Goal: Obtain resource: Obtain resource

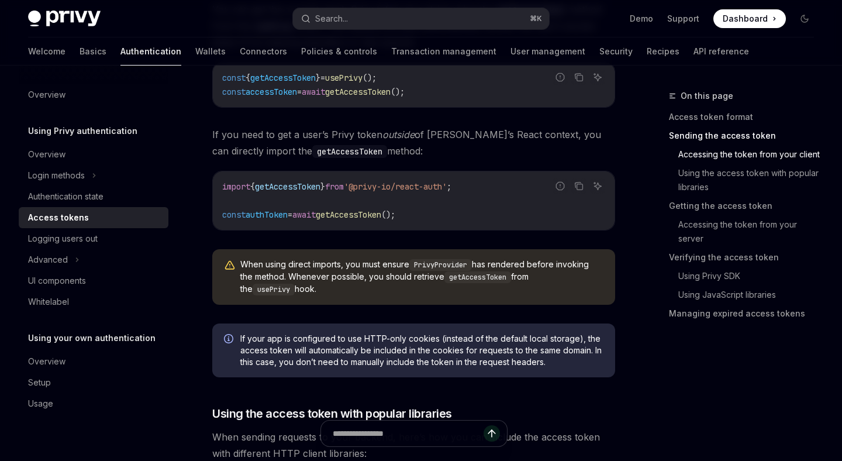
scroll to position [692, 0]
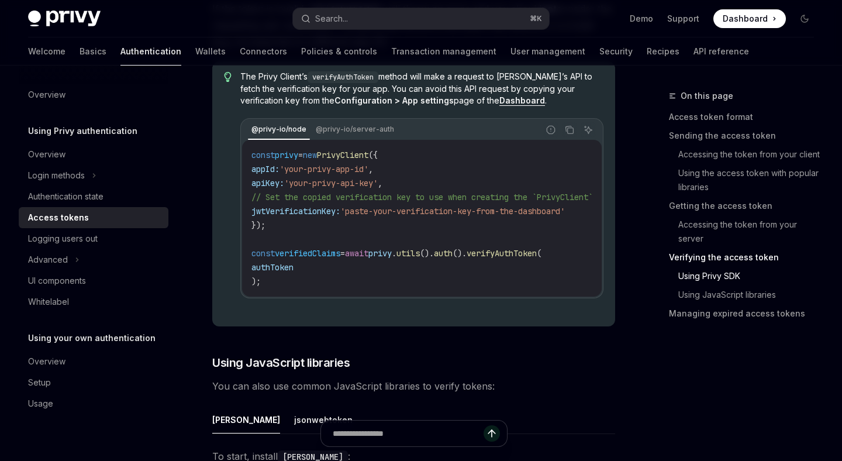
click at [279, 188] on span "apiKey:" at bounding box center [268, 183] width 33 height 11
click at [284, 188] on span "apiKey:" at bounding box center [268, 183] width 33 height 11
click at [277, 188] on span "apiKey:" at bounding box center [268, 183] width 33 height 11
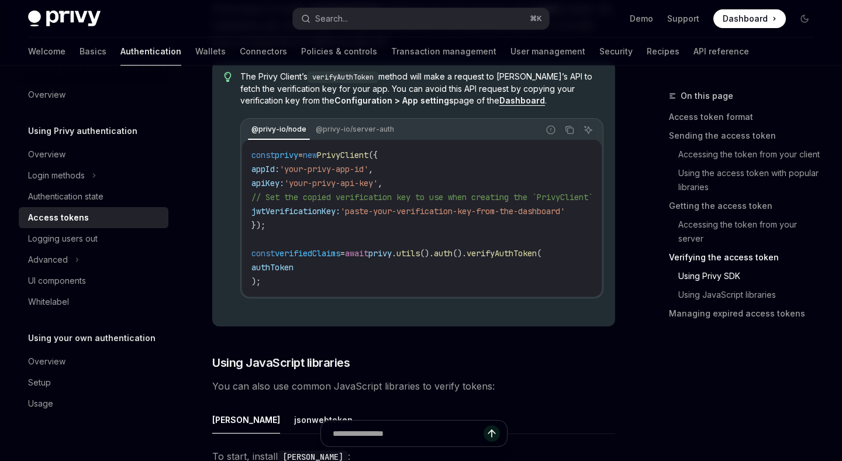
copy span "apiKey"
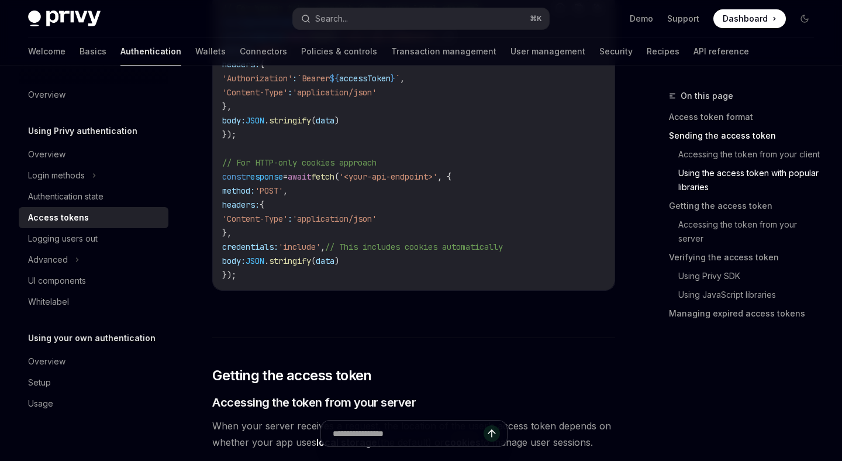
scroll to position [1121, 0]
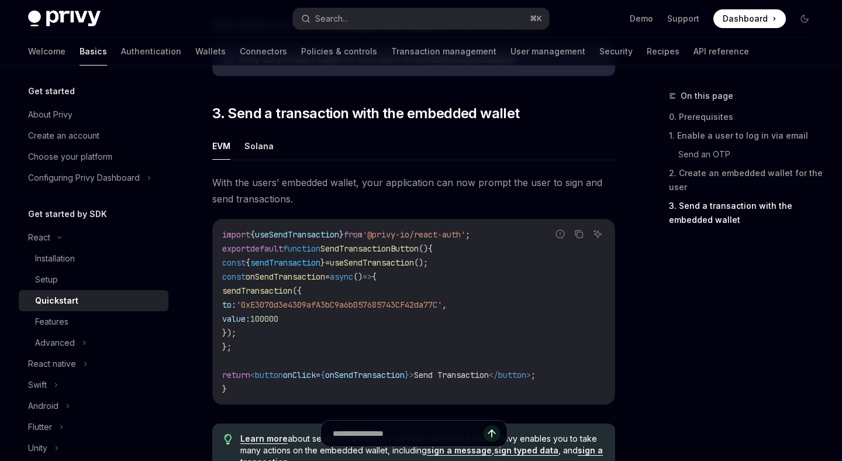
scroll to position [956, 0]
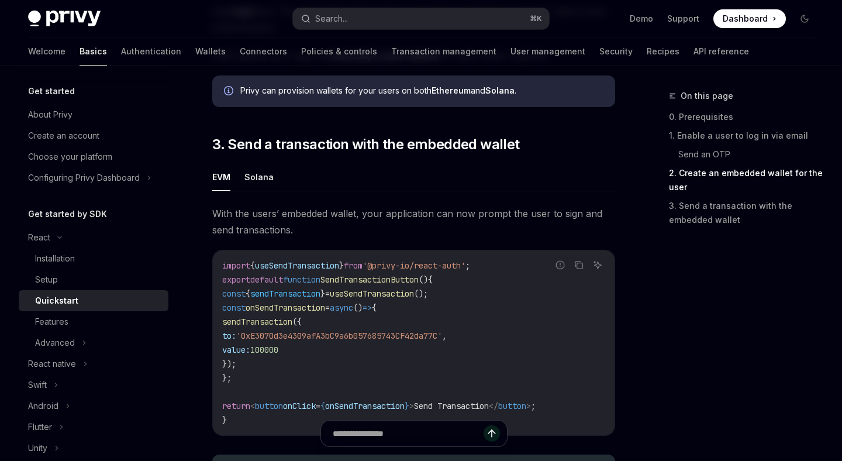
click at [441, 179] on ul "EVM Solana" at bounding box center [413, 177] width 403 height 28
